Goal: Task Accomplishment & Management: Complete application form

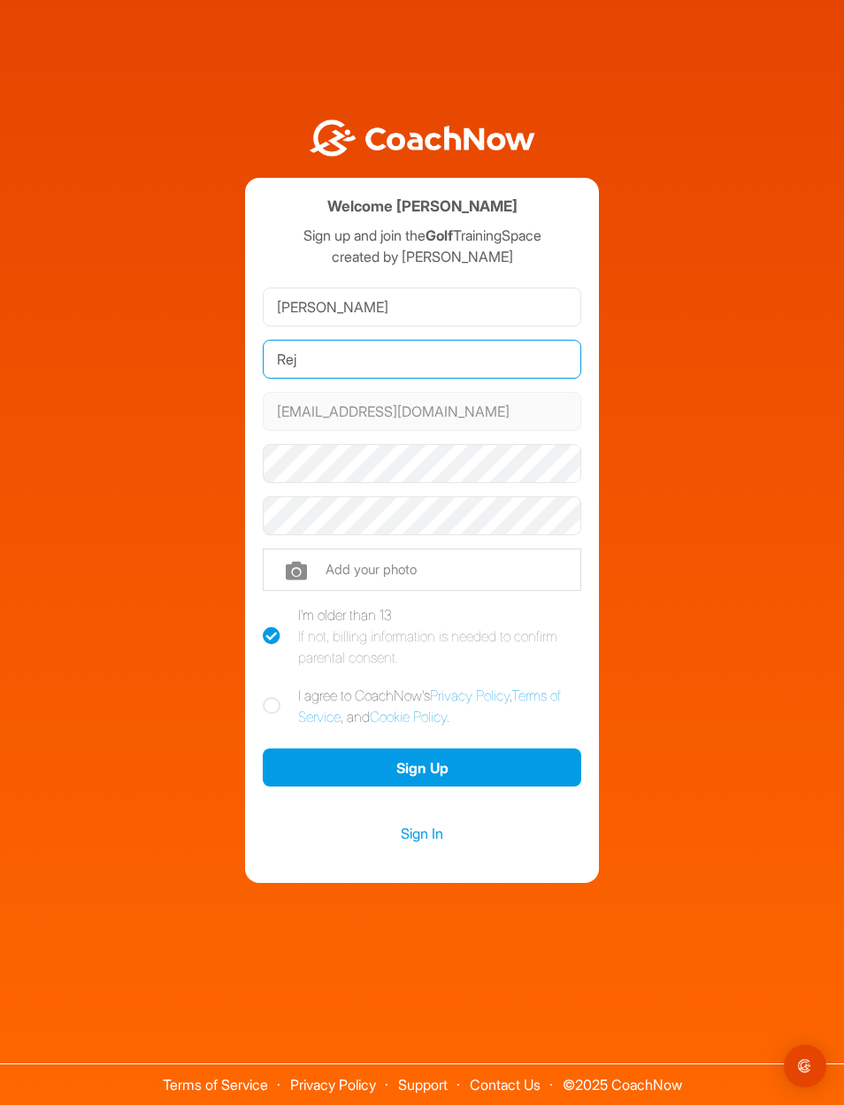
click at [478, 378] on input "Rej" at bounding box center [422, 359] width 318 height 39
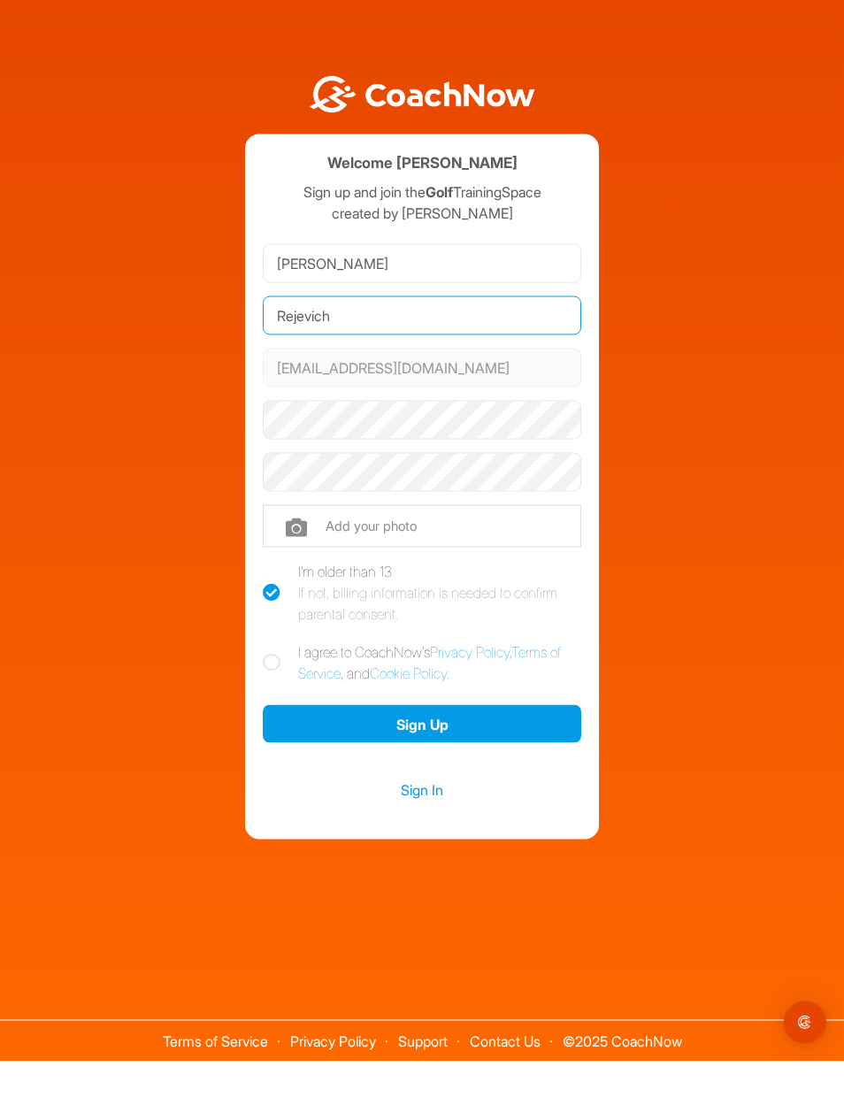
type input "Rejevich"
click at [306, 561] on input "file" at bounding box center [422, 569] width 318 height 42
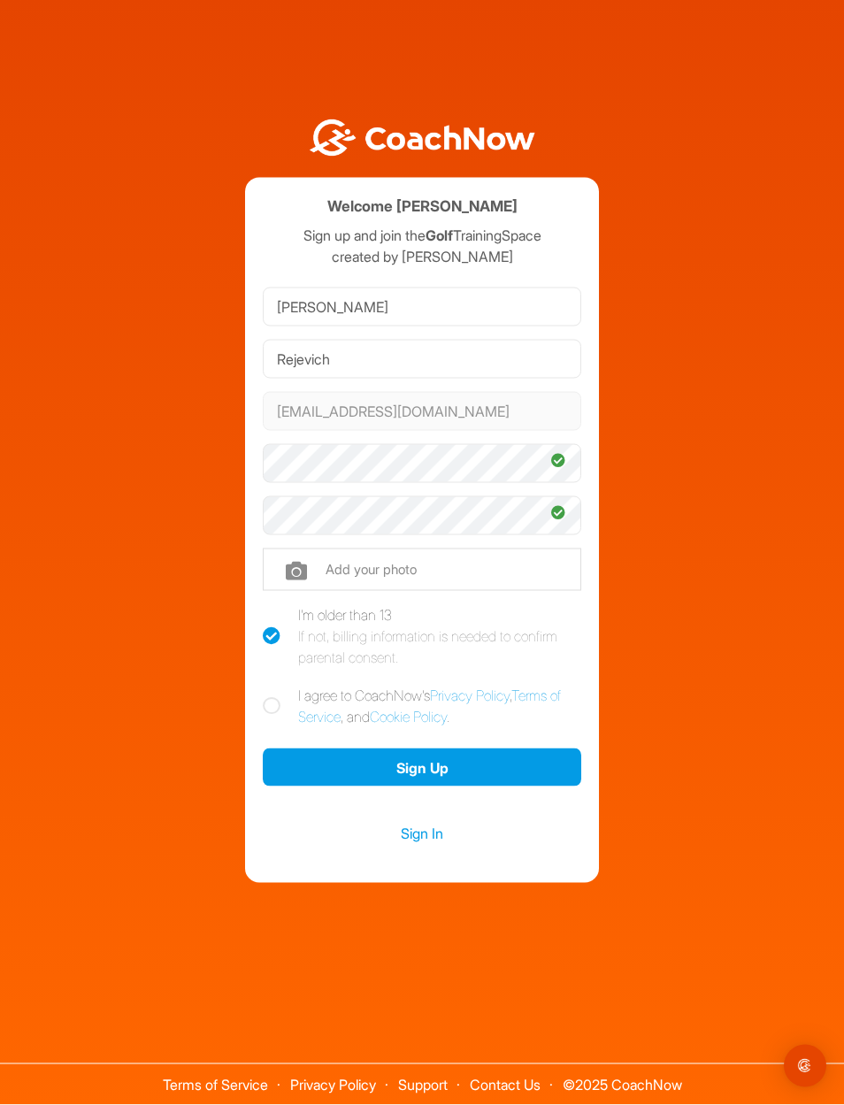
scroll to position [44, 0]
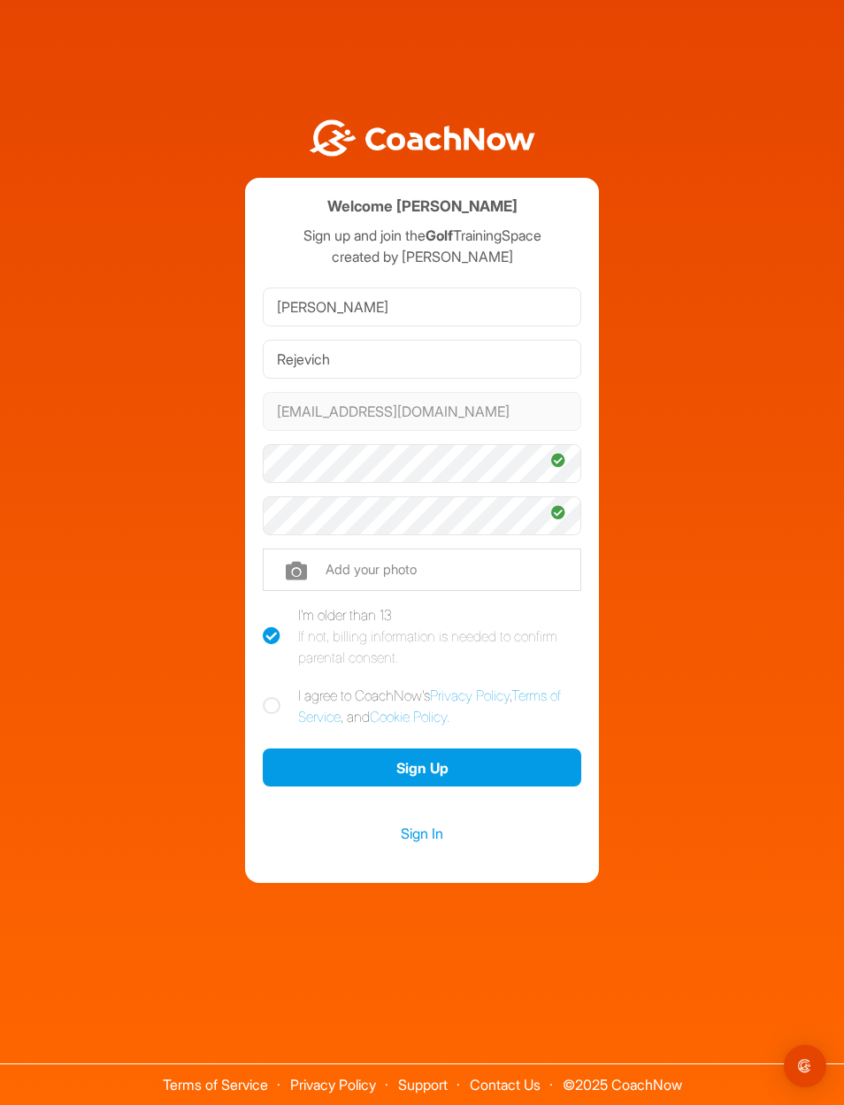
type input "C:\fakepath\EAC20DF6-33BB-4549-A53C-CCDBFDA3E230.jpeg"
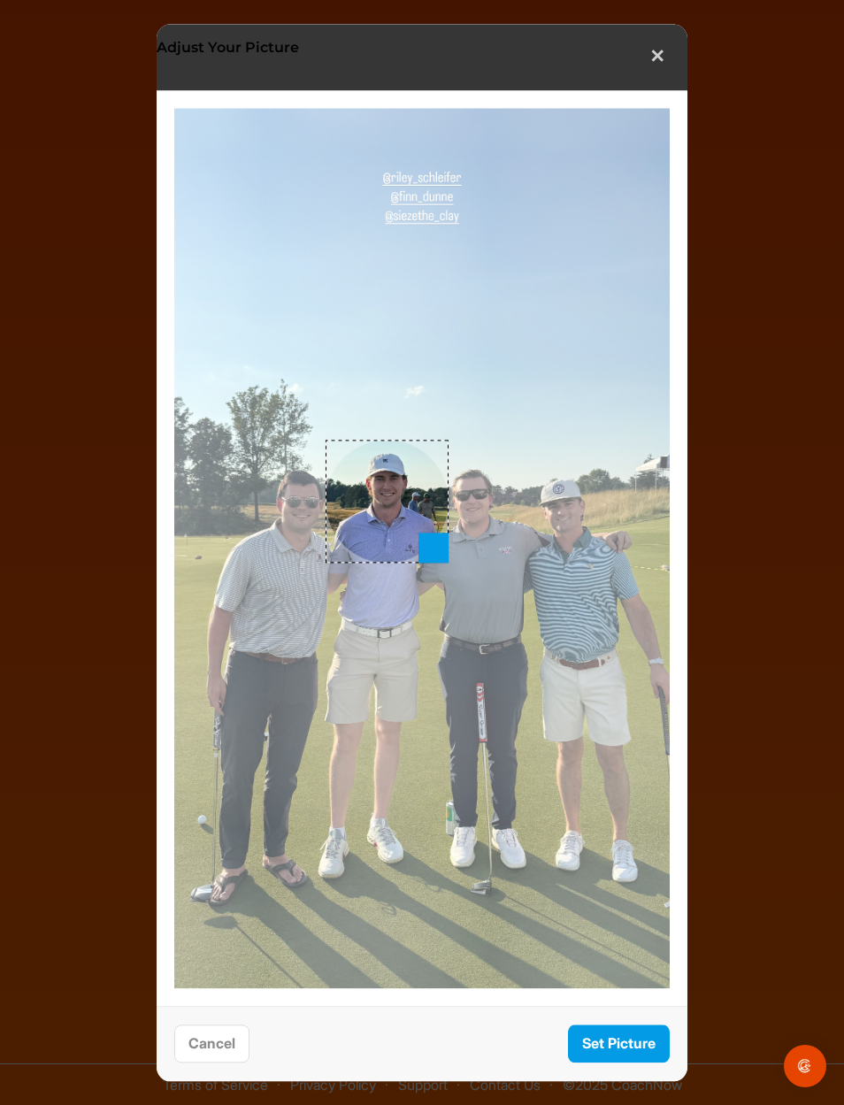
click at [618, 1031] on button "Set Picture" at bounding box center [619, 1043] width 102 height 38
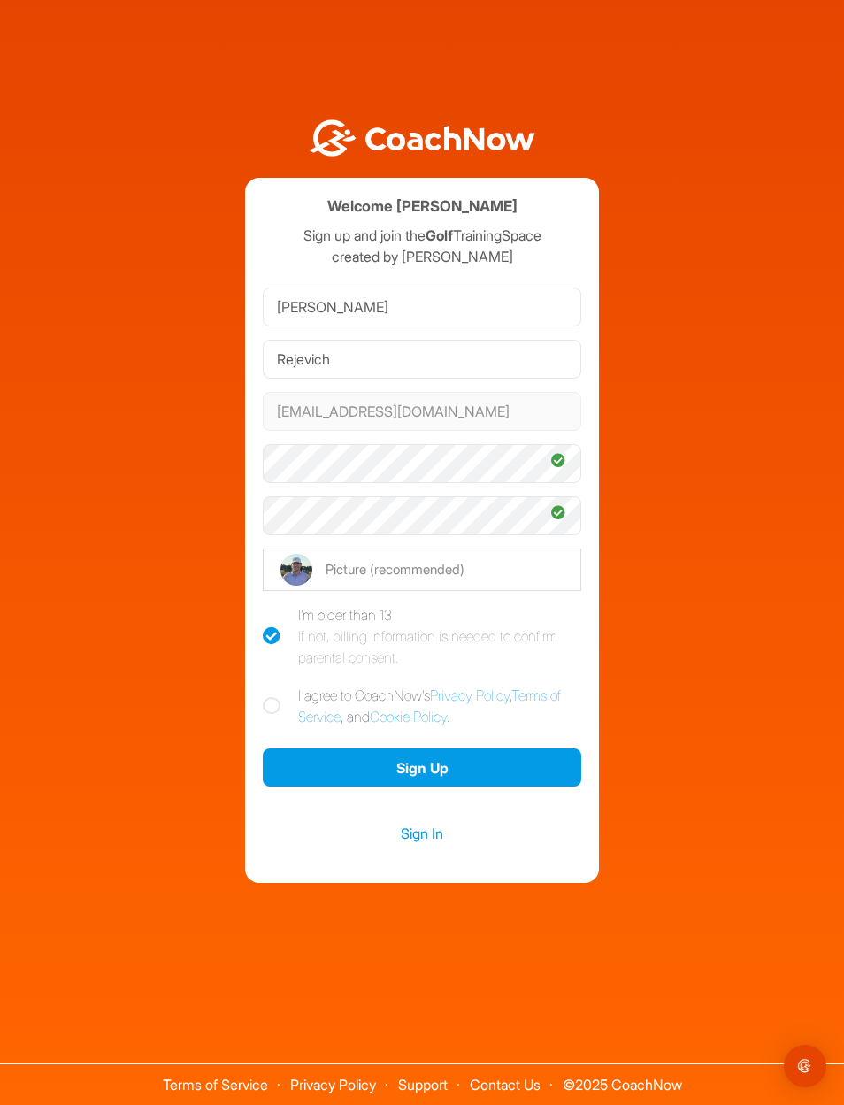
click at [270, 697] on icon at bounding box center [272, 706] width 18 height 18
click at [270, 688] on input "I agree to CoachNow's Privacy Policy , Terms of Service , and Cookie Policy ." at bounding box center [268, 689] width 11 height 11
checkbox input "true"
click at [473, 755] on button "Sign Up" at bounding box center [422, 767] width 318 height 38
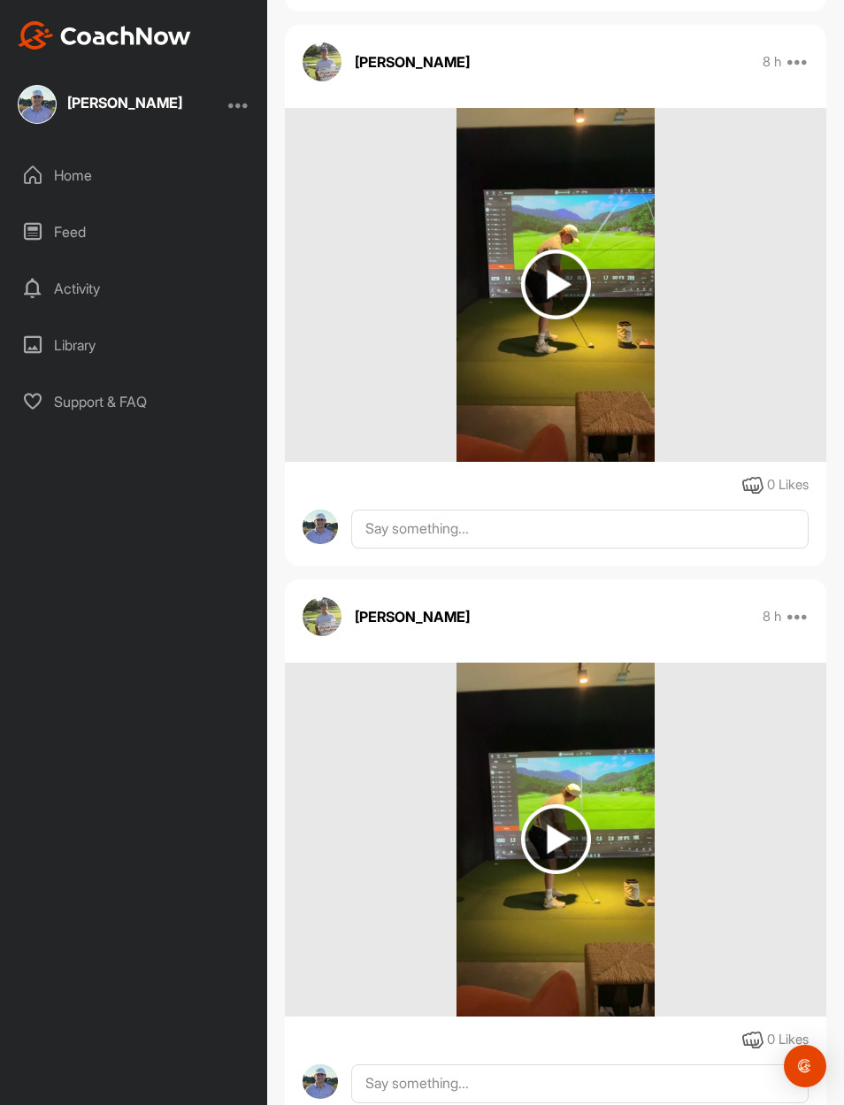
scroll to position [3066, 0]
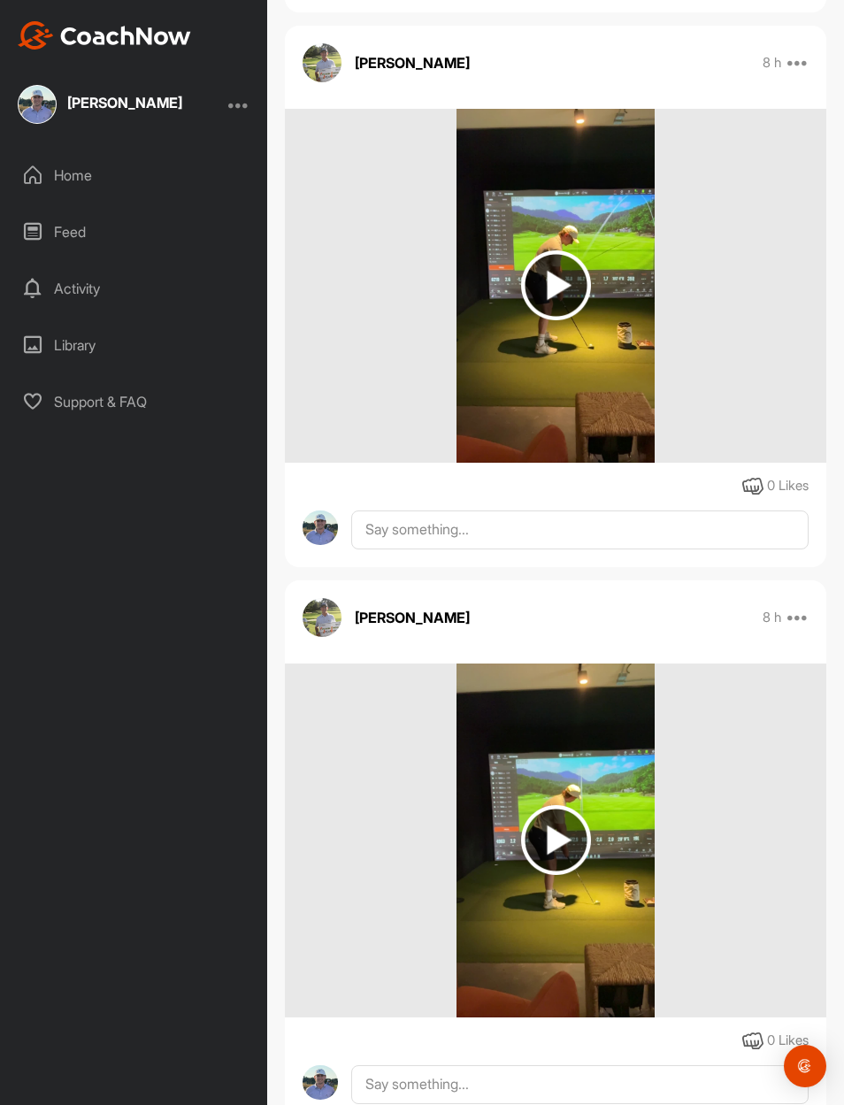
click at [562, 820] on img at bounding box center [556, 840] width 70 height 70
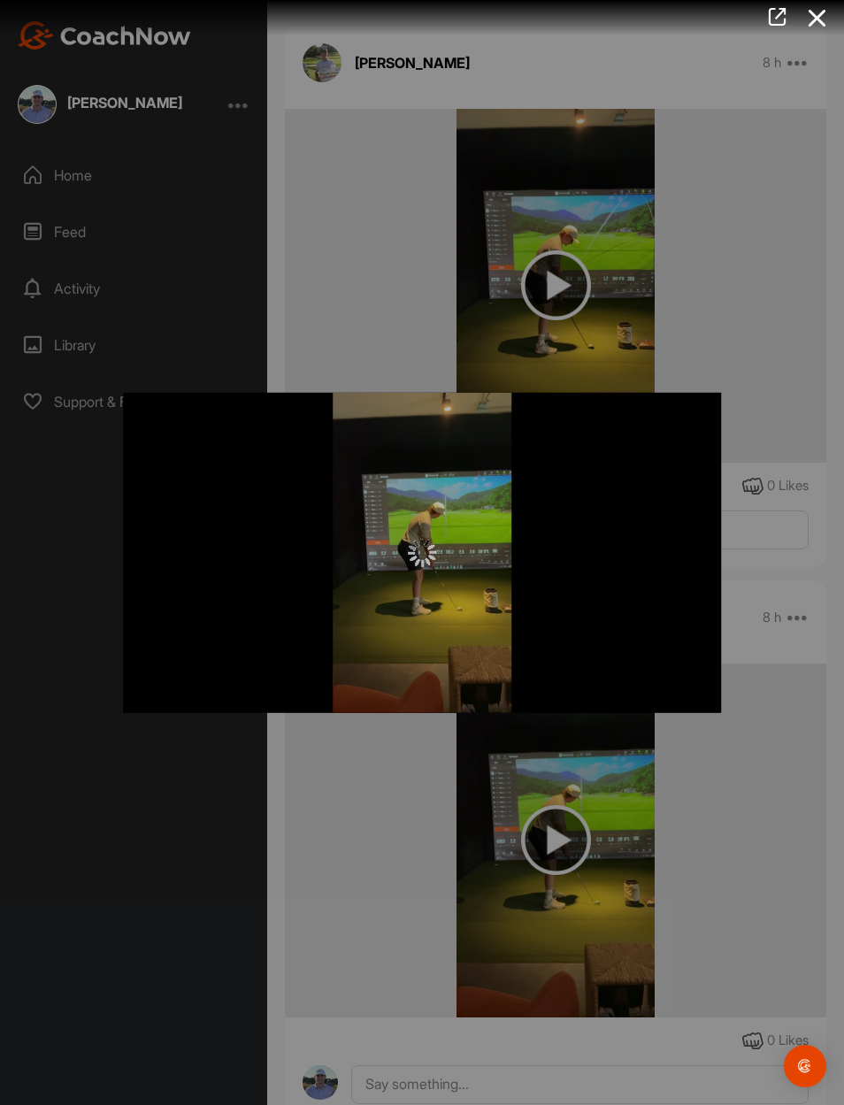
click at [548, 537] on div at bounding box center [422, 552] width 598 height 320
click at [691, 292] on div at bounding box center [422, 552] width 844 height 1105
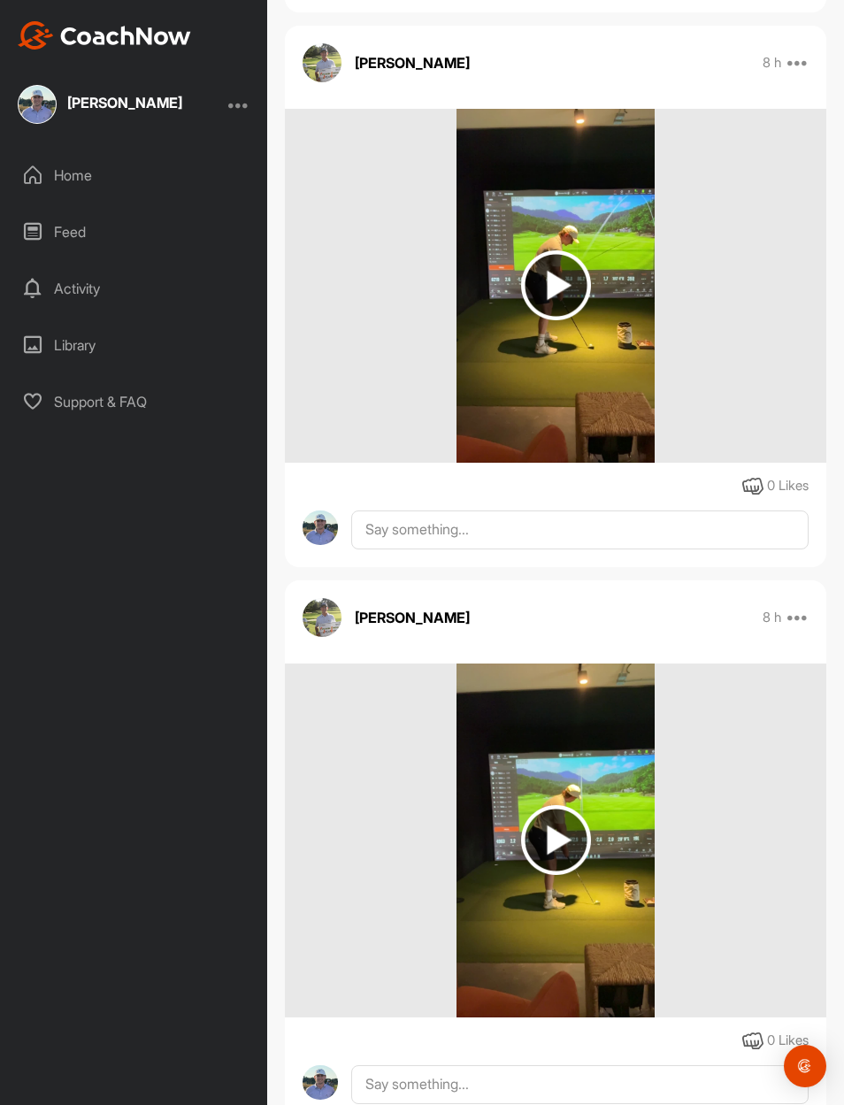
click at [554, 817] on img at bounding box center [556, 840] width 70 height 70
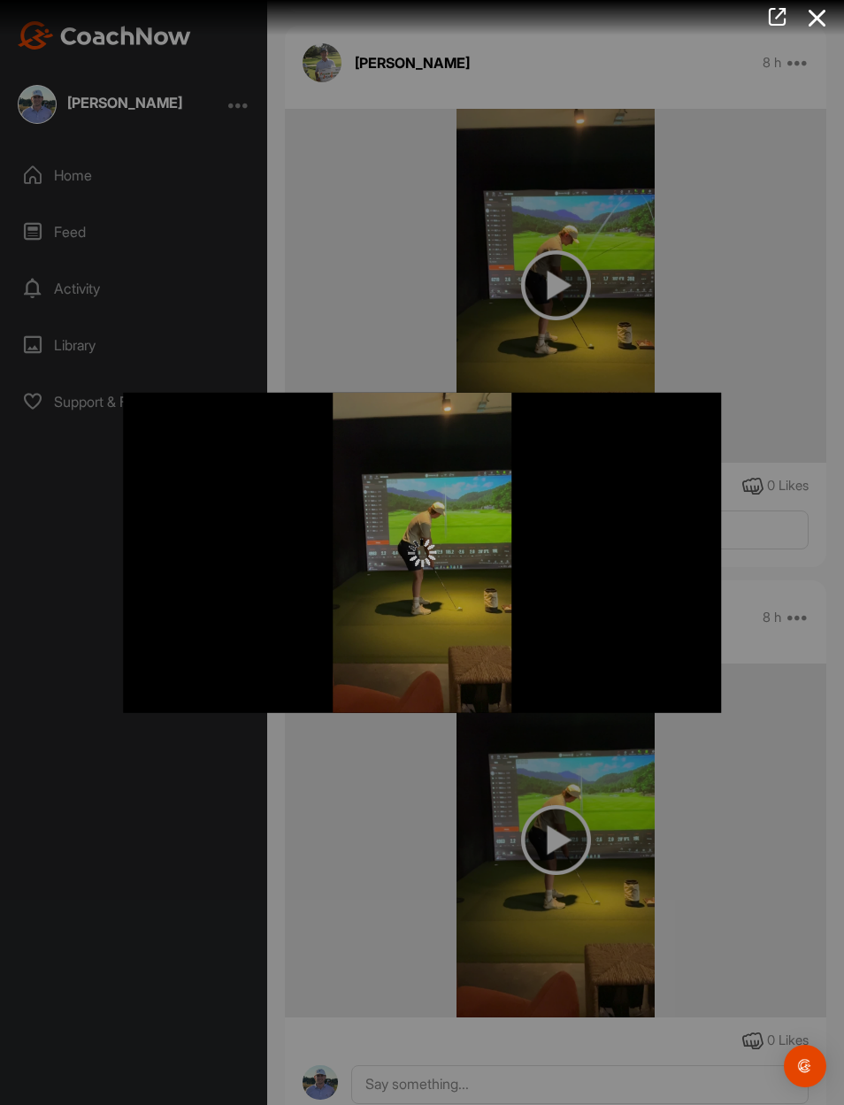
click at [713, 321] on div at bounding box center [422, 552] width 844 height 1105
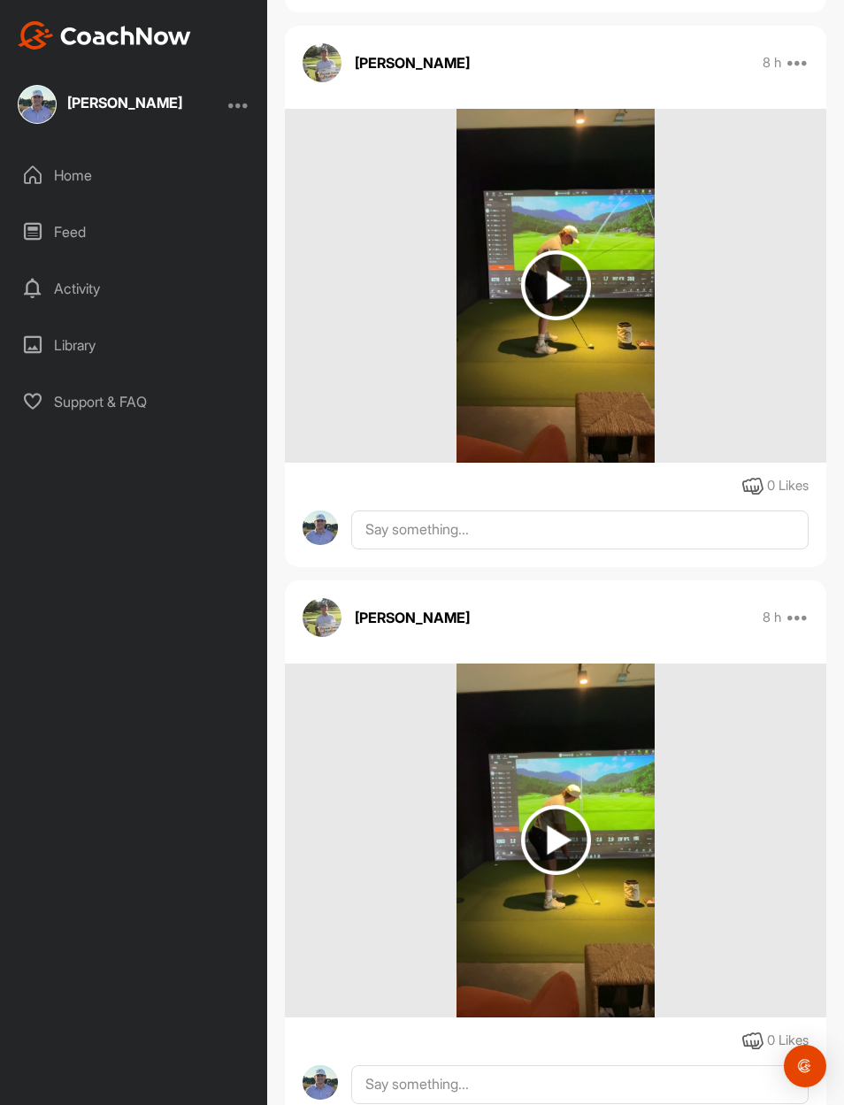
click at [578, 293] on img at bounding box center [556, 285] width 70 height 70
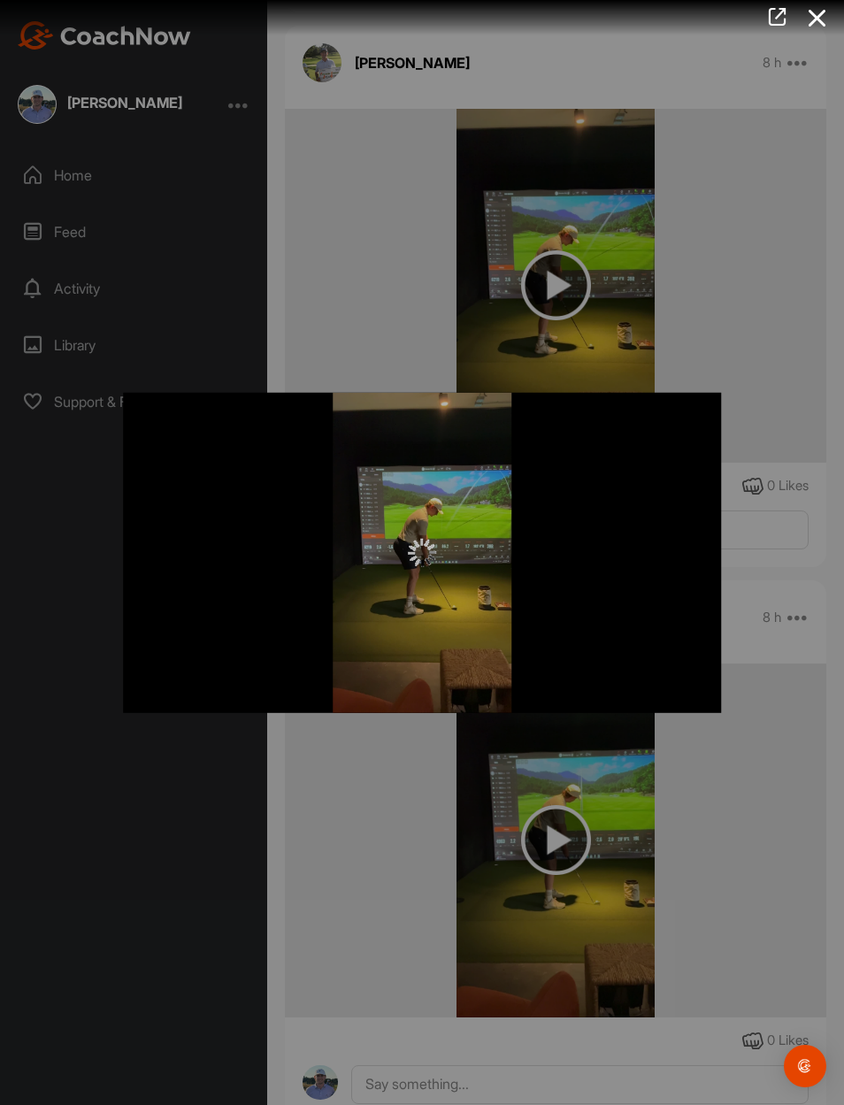
click at [677, 307] on div at bounding box center [422, 552] width 844 height 1105
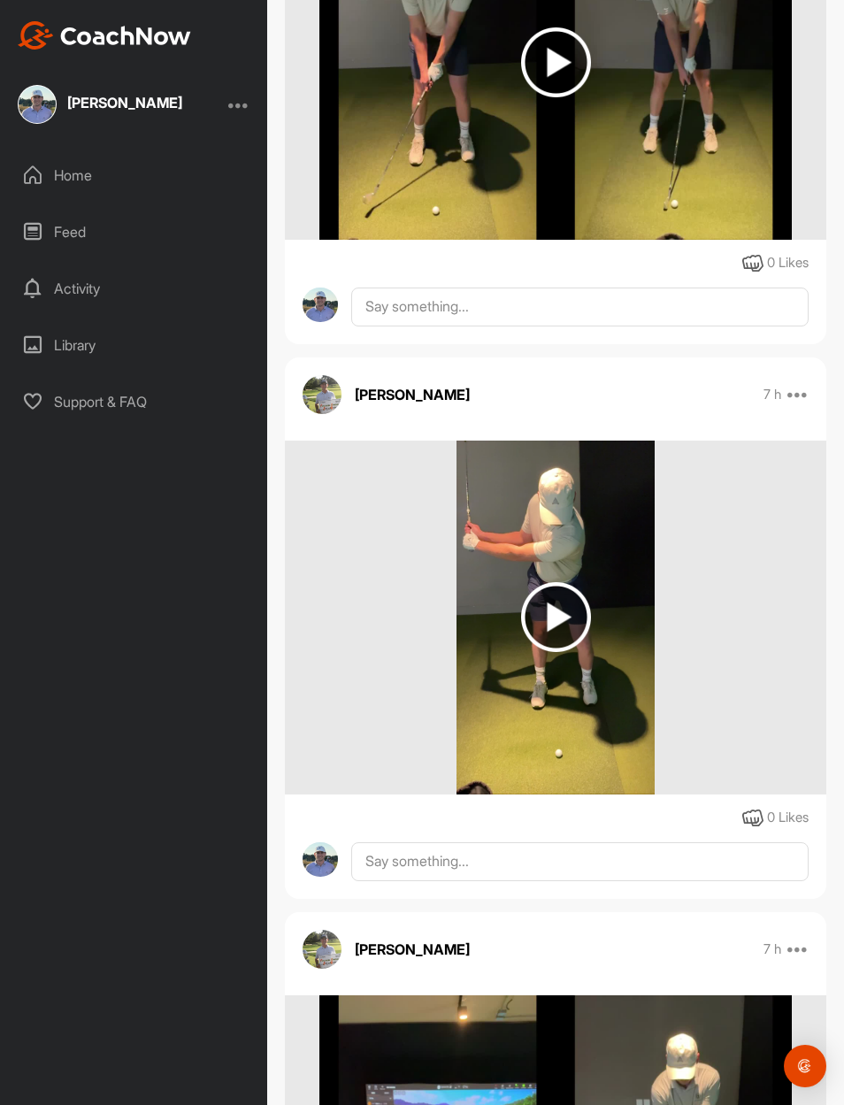
scroll to position [517, 0]
click at [333, 293] on img at bounding box center [319, 304] width 35 height 35
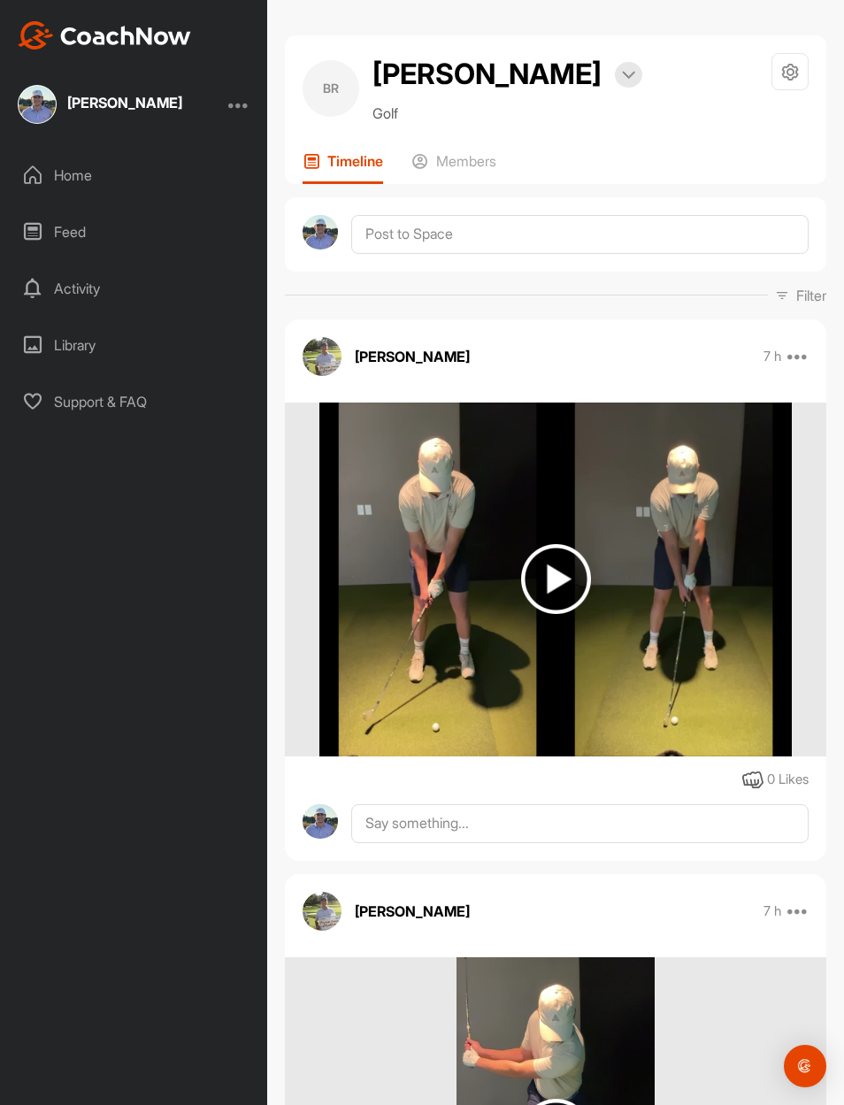
scroll to position [0, 0]
click at [328, 229] on img at bounding box center [319, 232] width 35 height 35
click at [344, 93] on div "BR" at bounding box center [330, 88] width 57 height 57
click at [622, 77] on img at bounding box center [628, 75] width 13 height 9
click at [777, 82] on div at bounding box center [789, 71] width 37 height 37
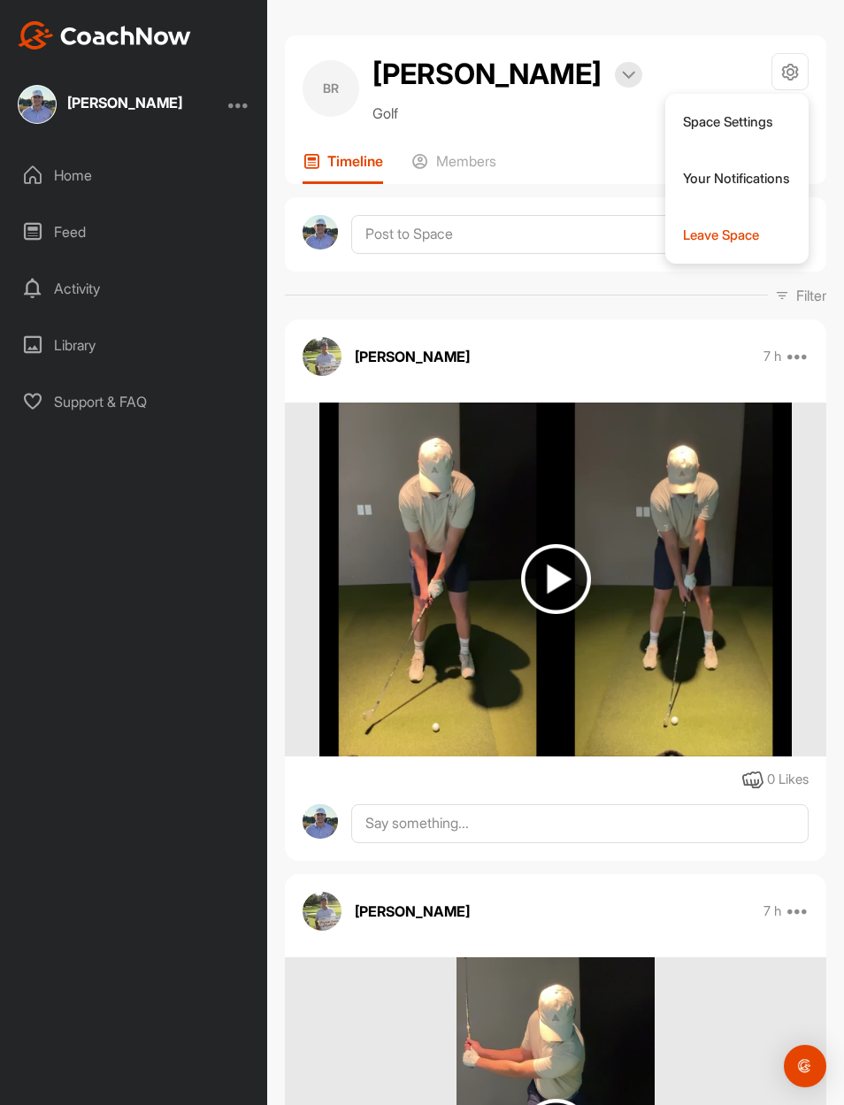
click at [802, 71] on div at bounding box center [789, 71] width 37 height 37
click at [232, 109] on div at bounding box center [238, 104] width 21 height 21
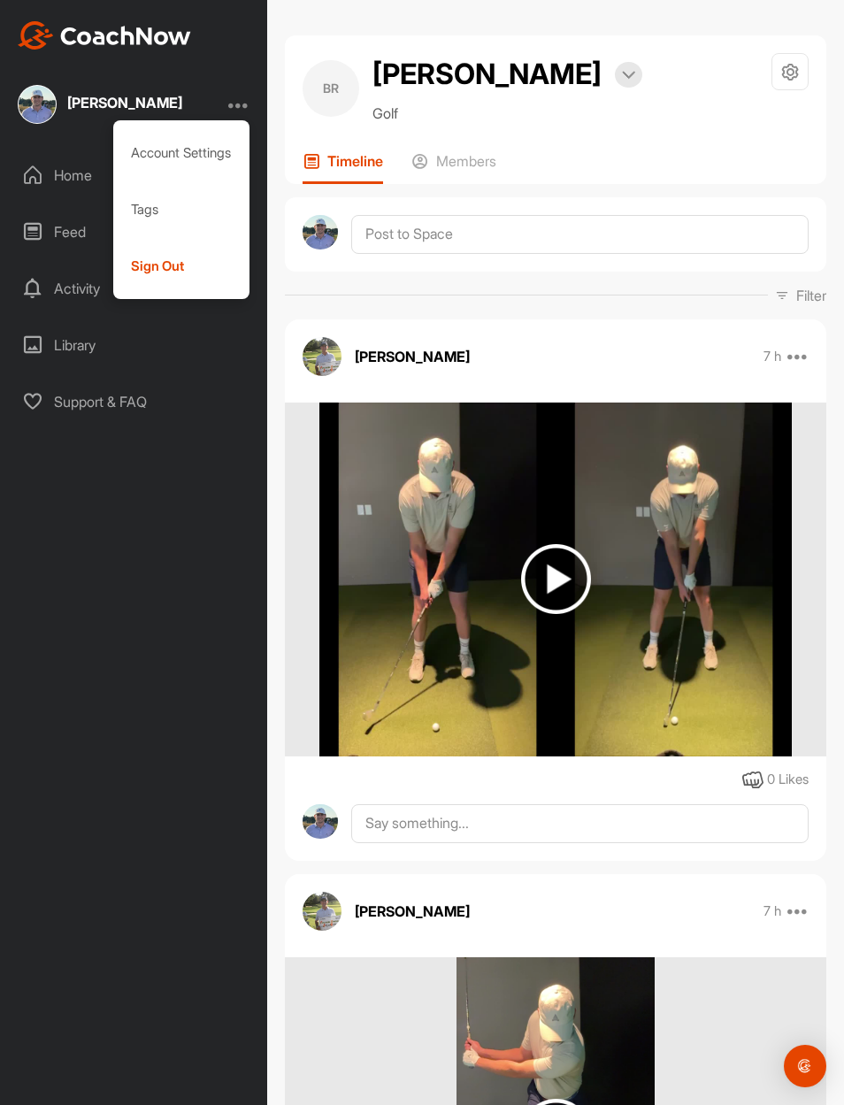
click at [103, 90] on div "Brendan Rejevich" at bounding box center [100, 104] width 164 height 39
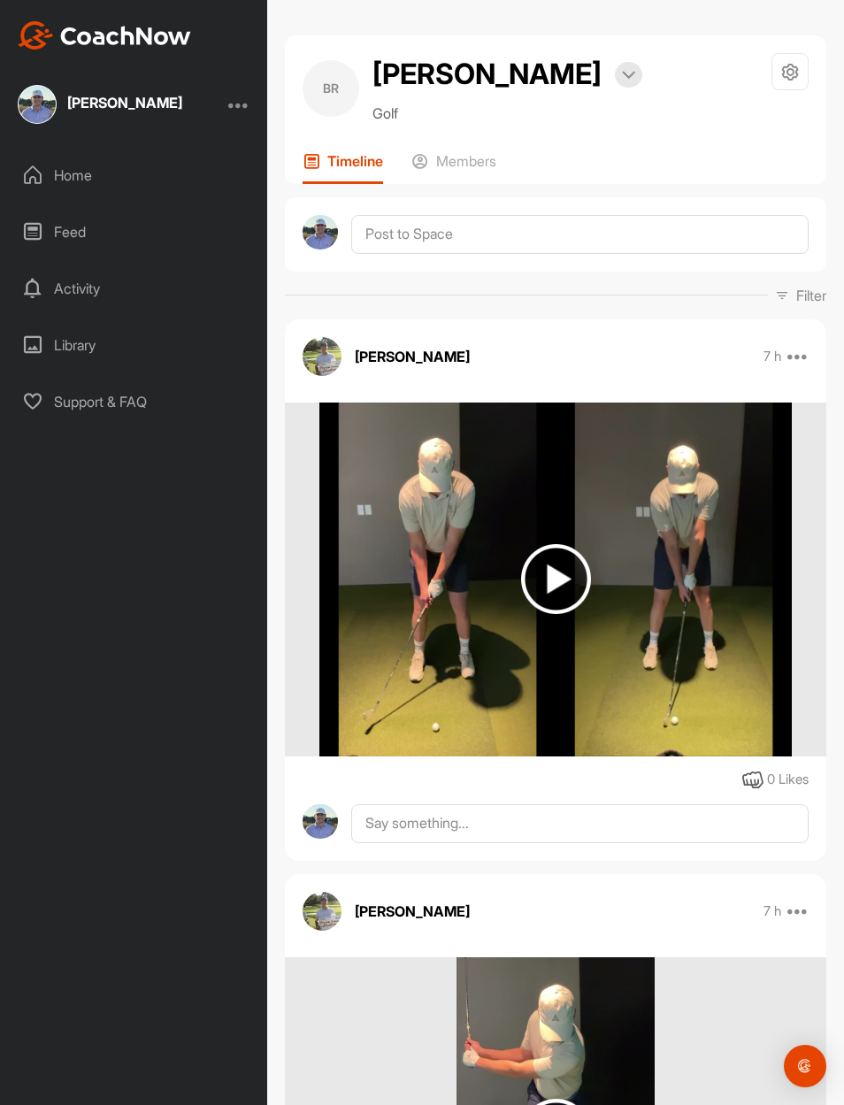
click at [99, 175] on div "Home" at bounding box center [134, 175] width 249 height 44
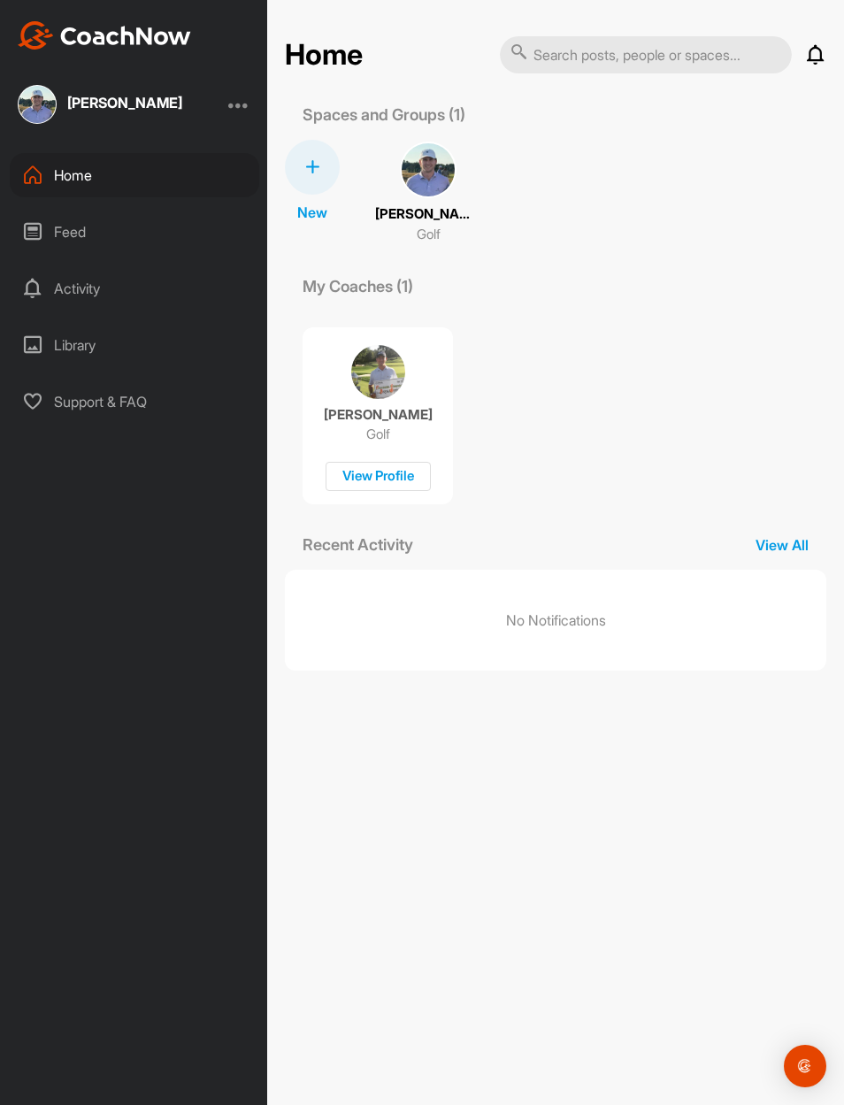
click at [422, 179] on img at bounding box center [428, 169] width 57 height 57
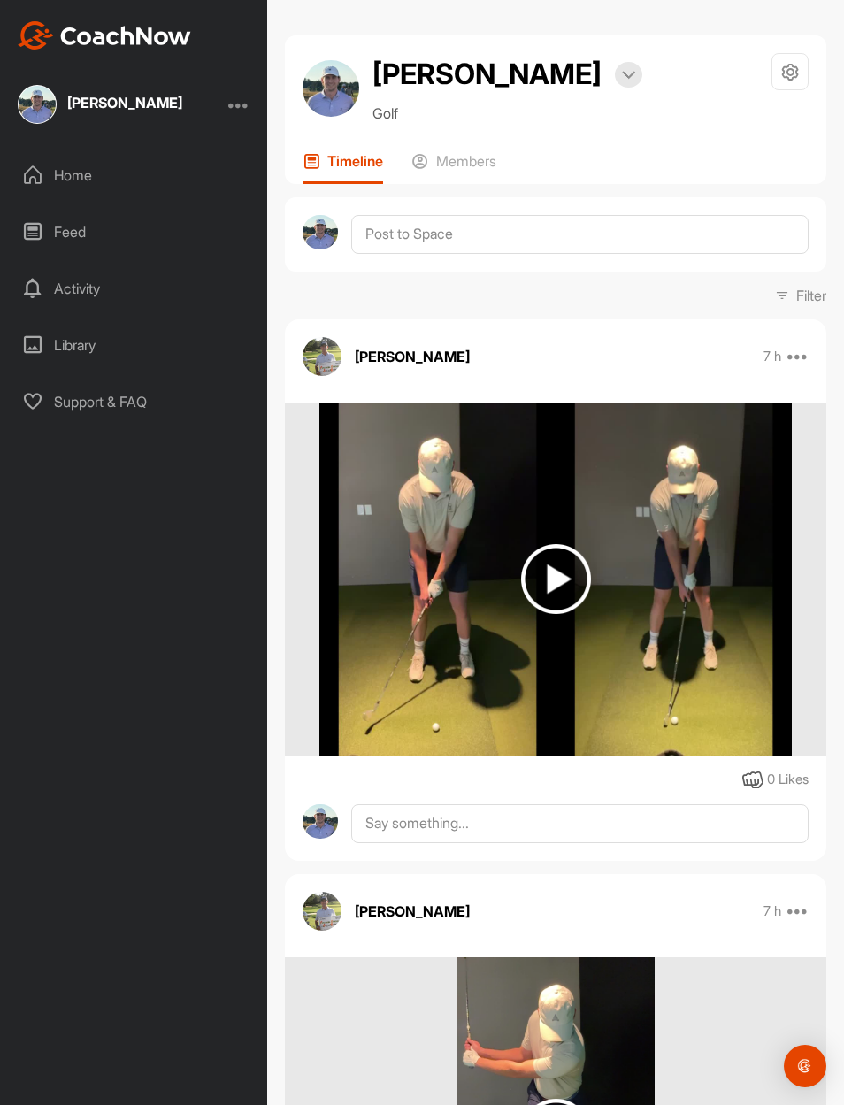
click at [342, 99] on img at bounding box center [330, 88] width 57 height 57
click at [615, 65] on div "Bookings" at bounding box center [628, 75] width 27 height 26
click at [562, 592] on img at bounding box center [556, 579] width 70 height 70
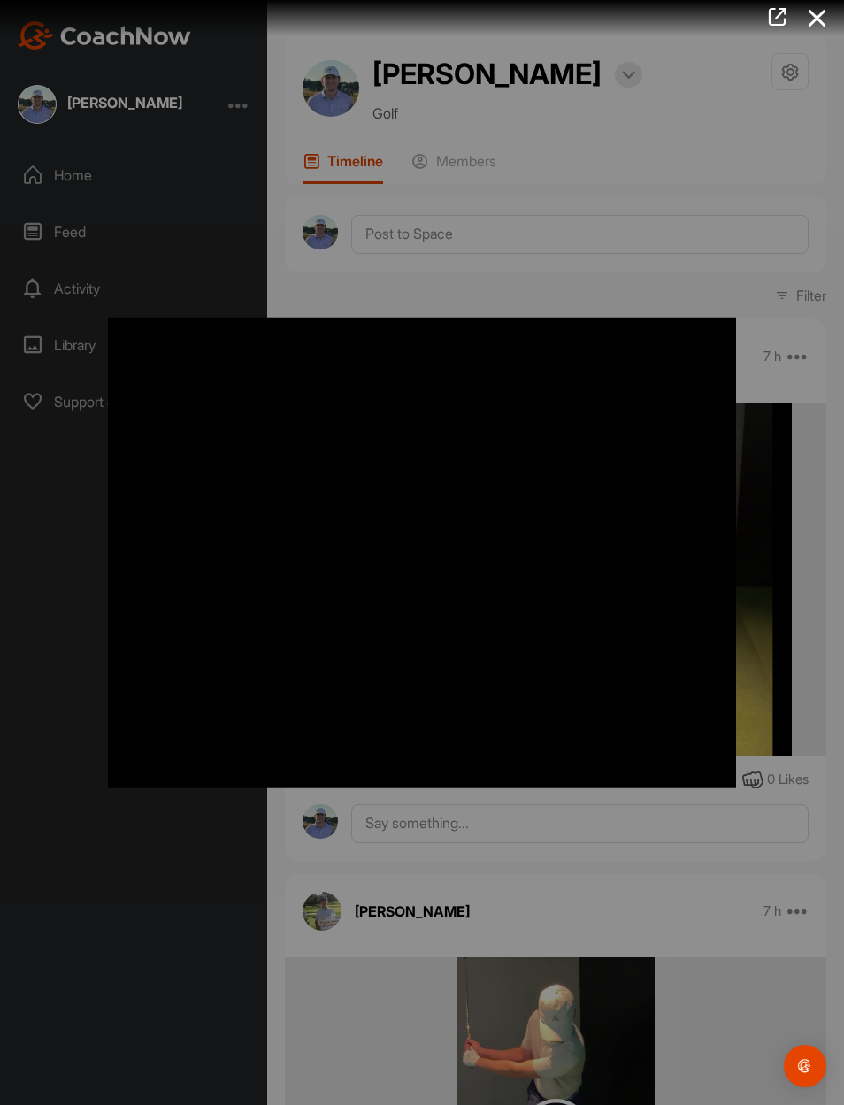
click at [729, 255] on div at bounding box center [422, 552] width 844 height 1105
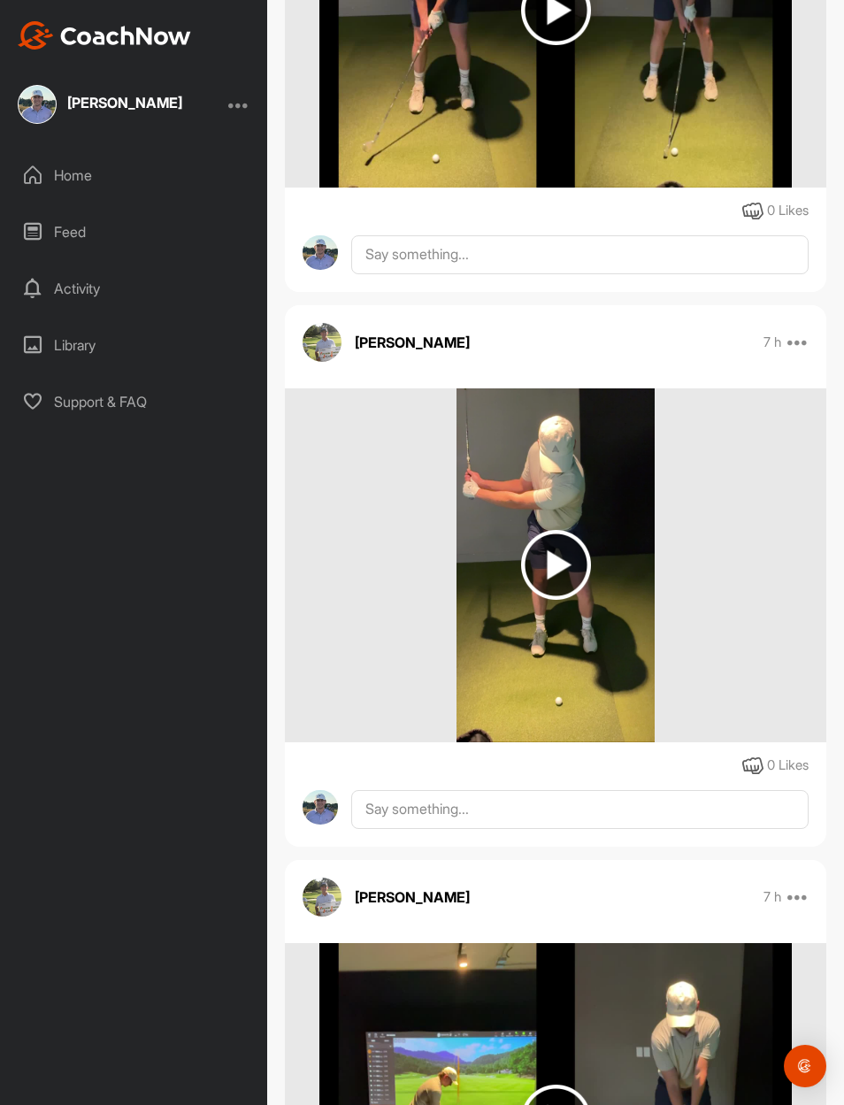
scroll to position [579, 0]
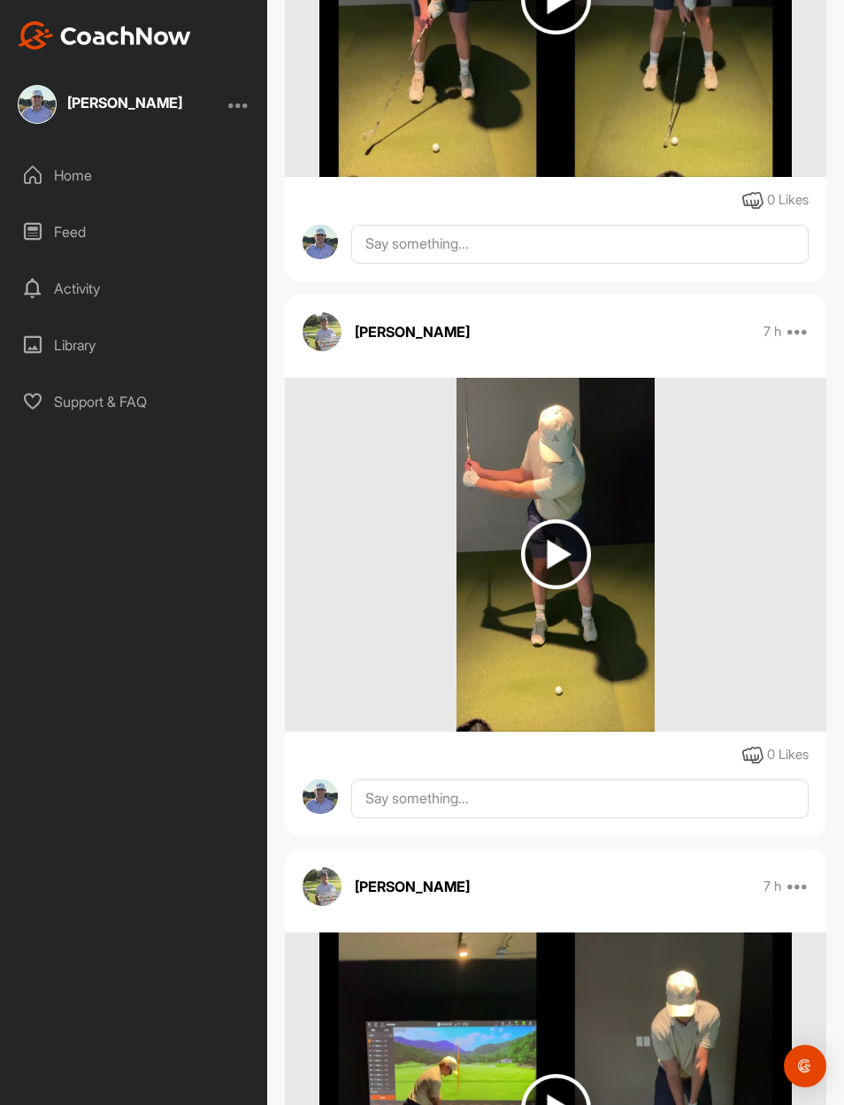
click at [596, 526] on img at bounding box center [554, 555] width 197 height 354
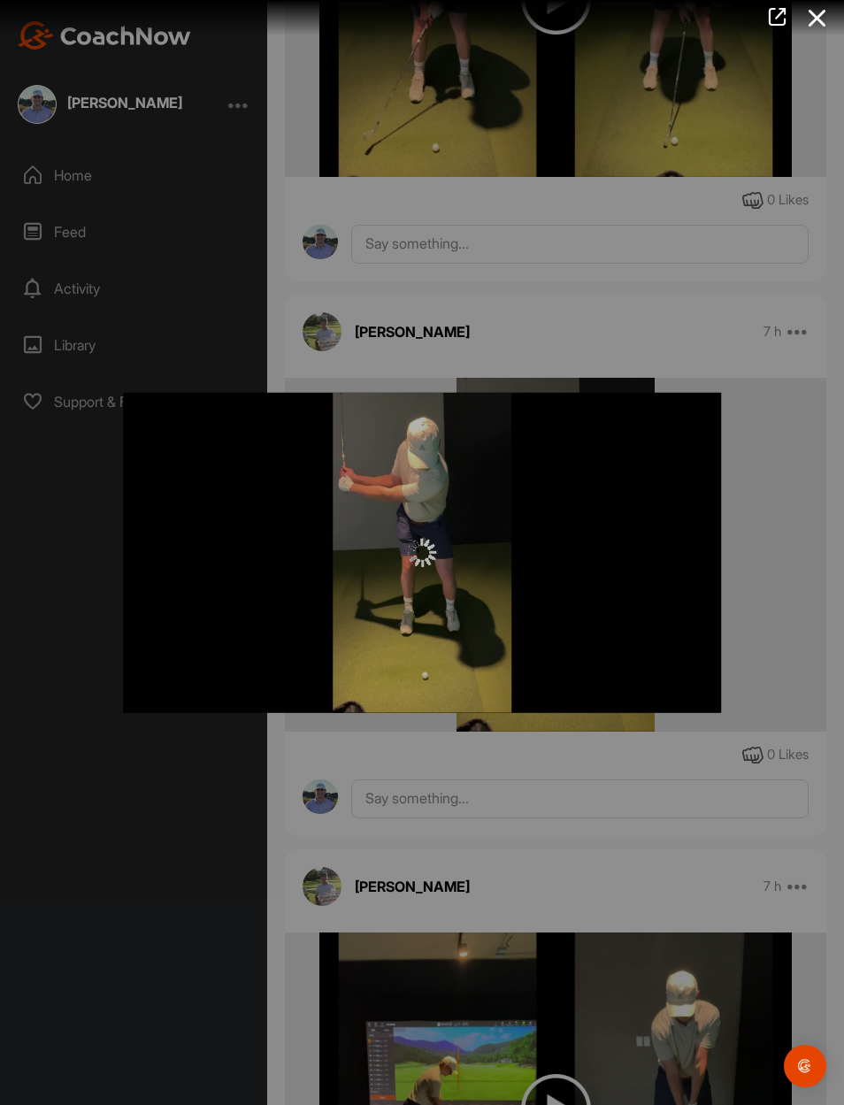
click at [654, 313] on div at bounding box center [422, 552] width 844 height 1105
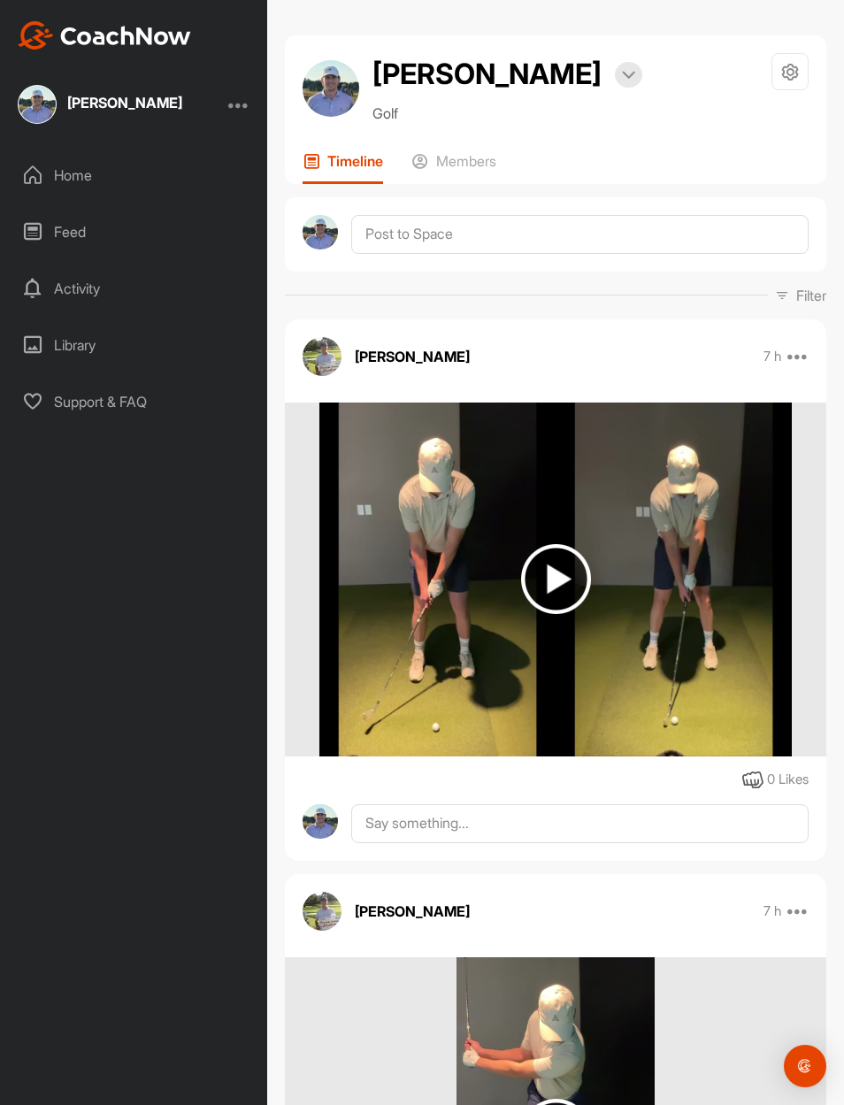
scroll to position [0, 0]
click at [487, 165] on p "Members" at bounding box center [466, 161] width 60 height 18
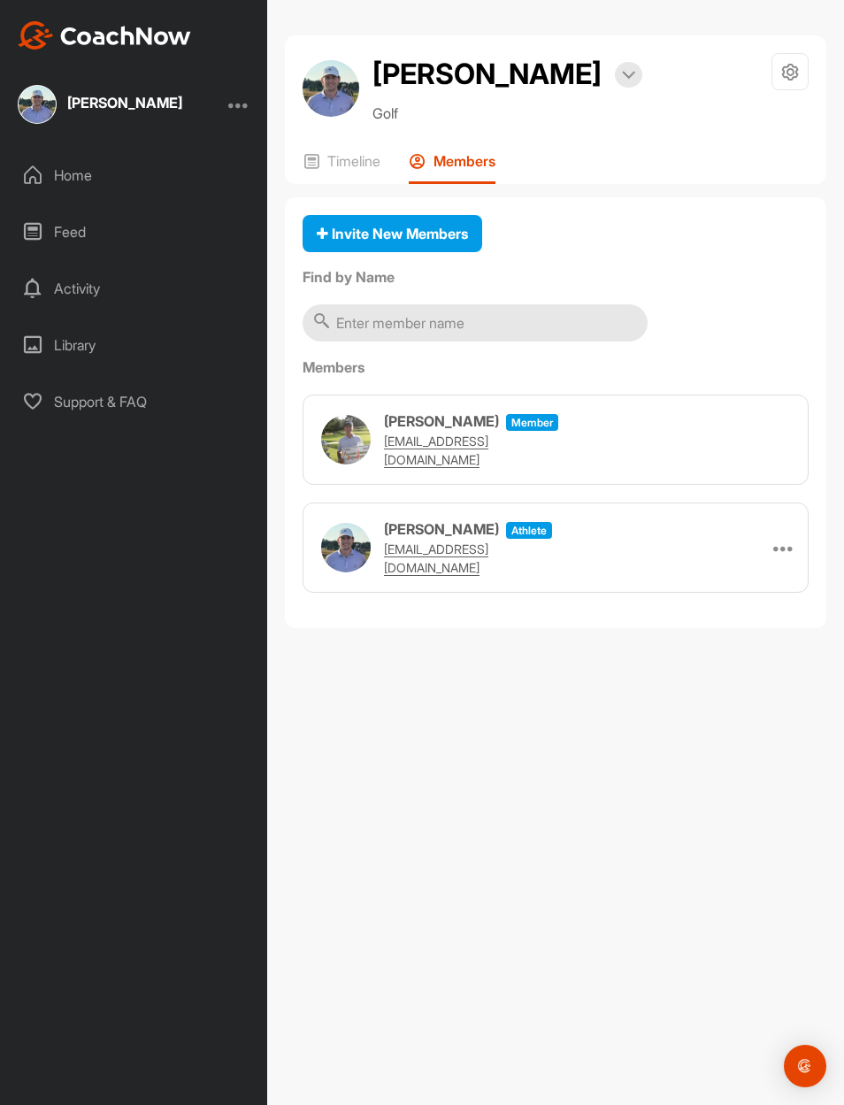
click at [331, 437] on img at bounding box center [346, 440] width 50 height 50
click at [65, 187] on div "Home" at bounding box center [134, 175] width 249 height 44
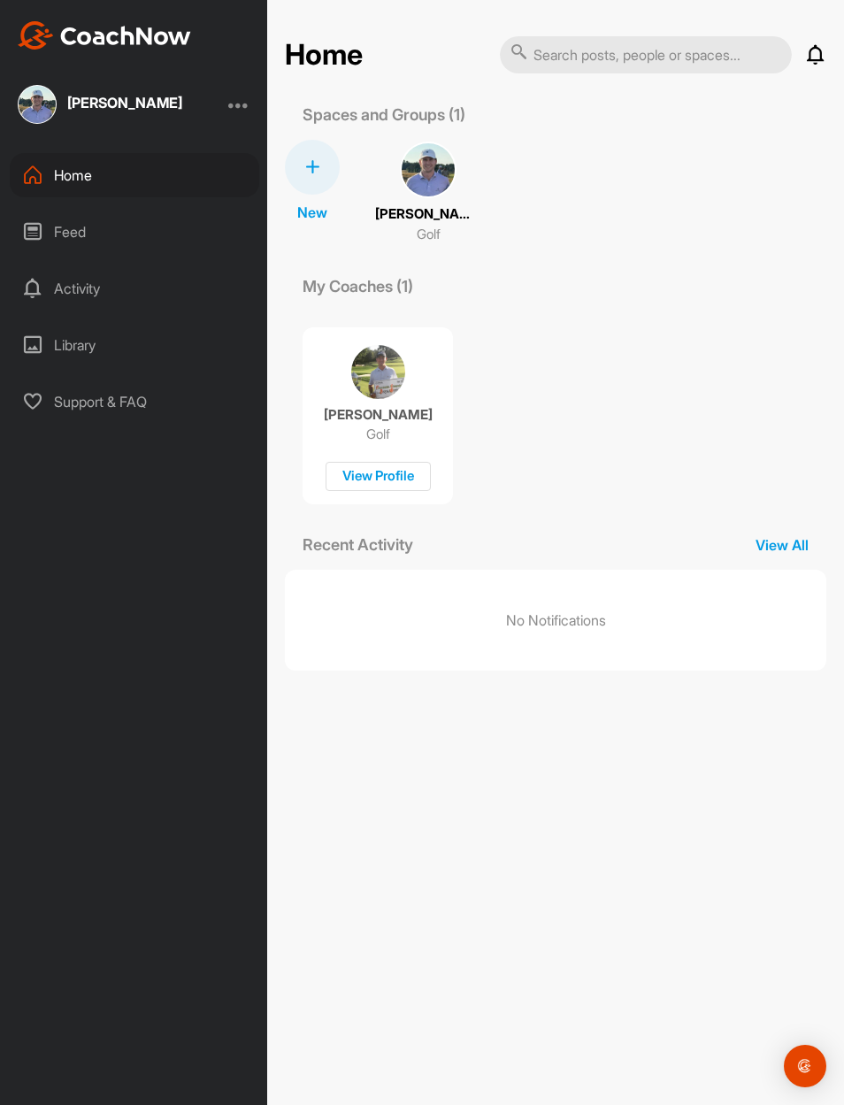
click at [46, 92] on img at bounding box center [37, 104] width 39 height 39
